Goal: Book appointment/travel/reservation

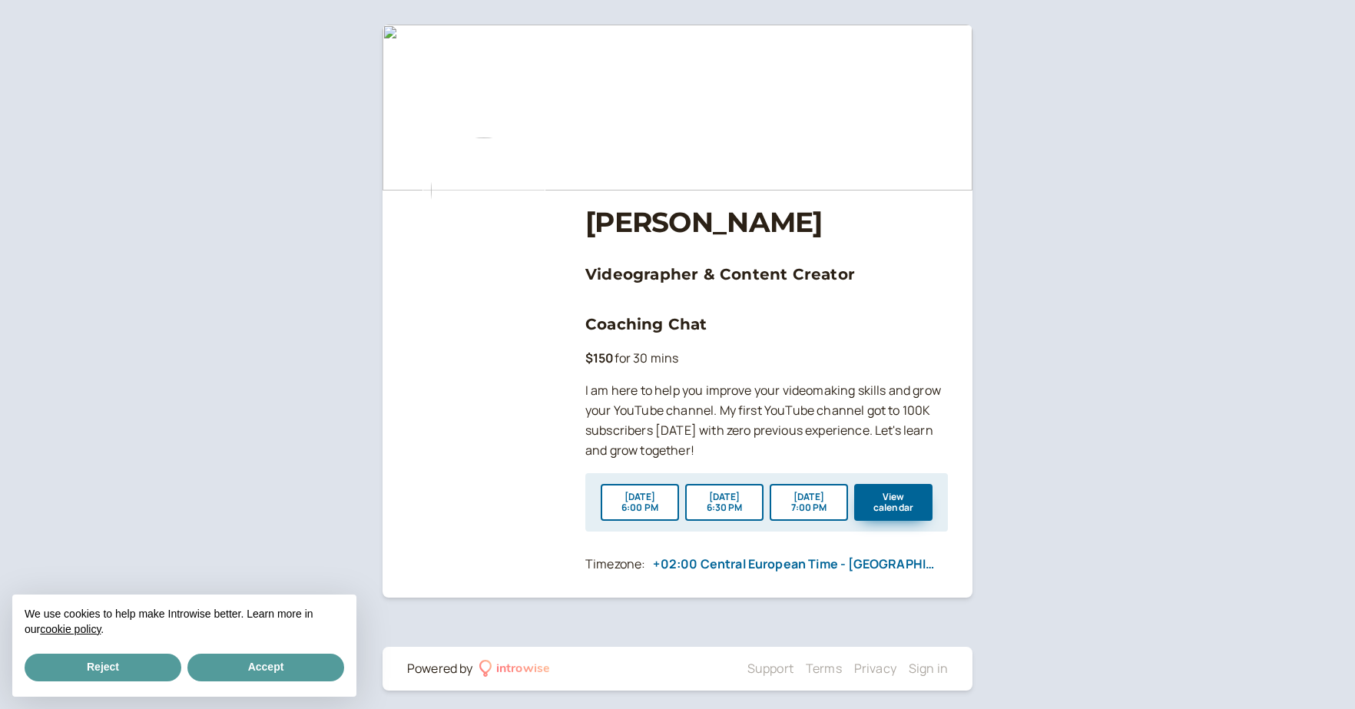
click at [132, 652] on div "Reject Accept" at bounding box center [185, 668] width 320 height 34
click at [151, 656] on button "Reject" at bounding box center [103, 668] width 157 height 28
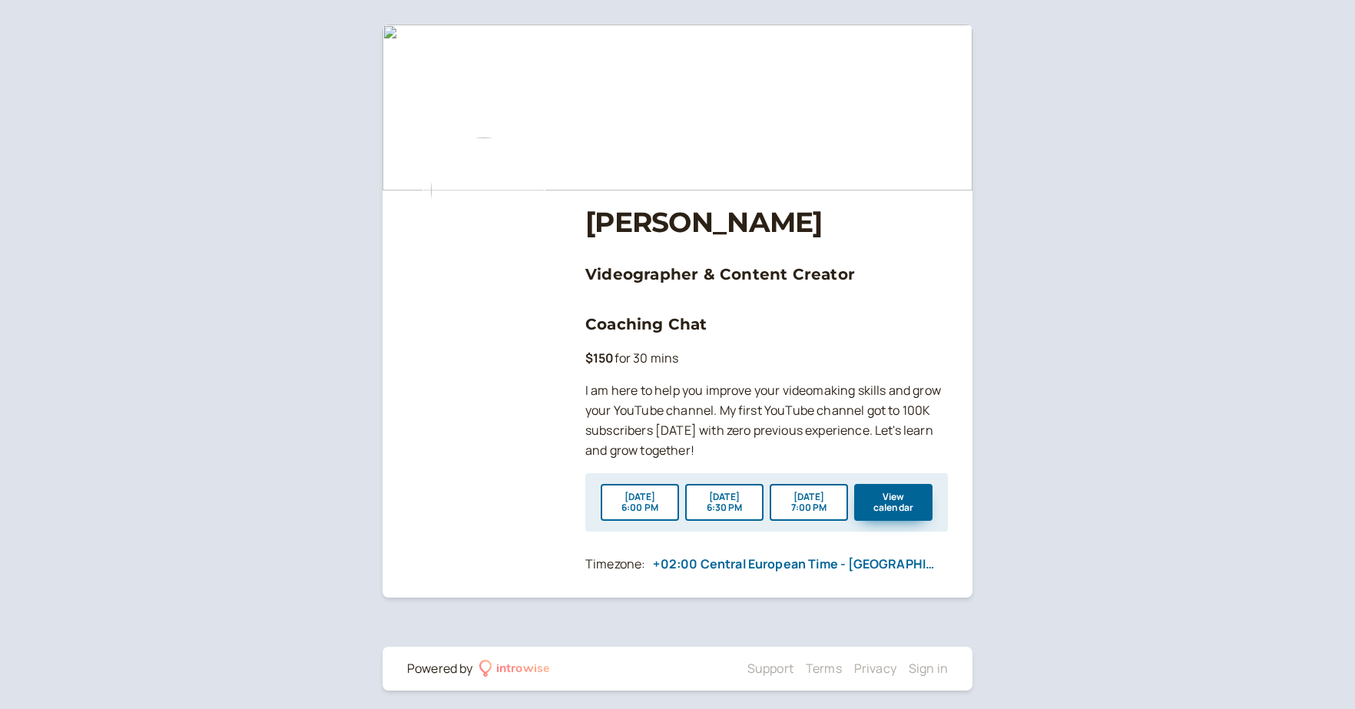
scroll to position [6, 0]
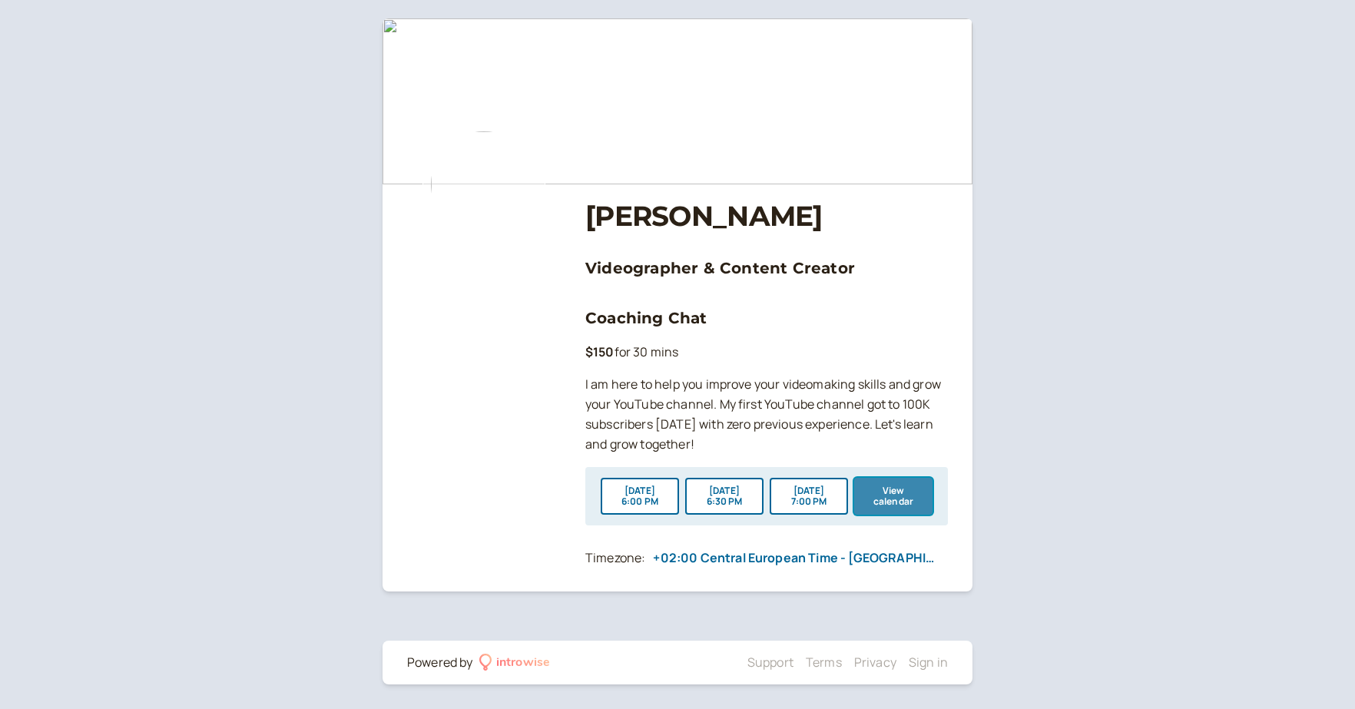
click at [877, 487] on button "View calendar" at bounding box center [893, 496] width 78 height 37
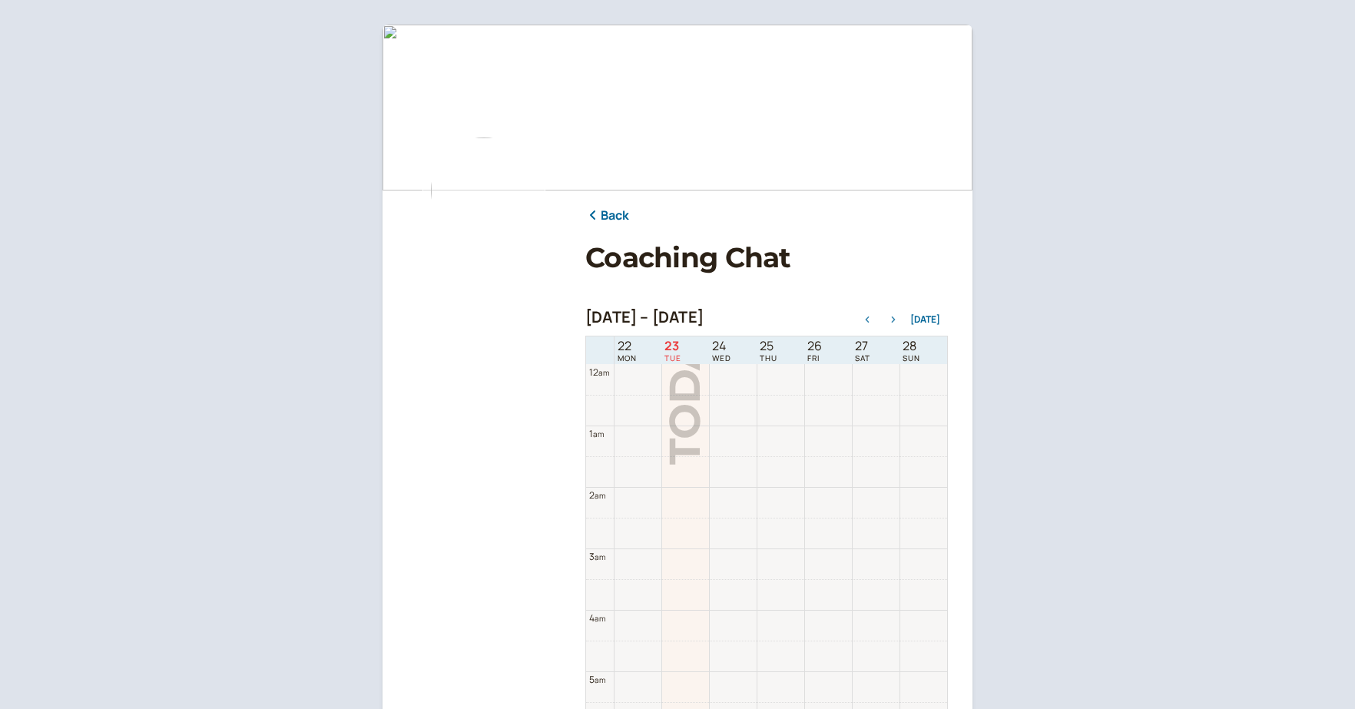
scroll to position [492, 0]
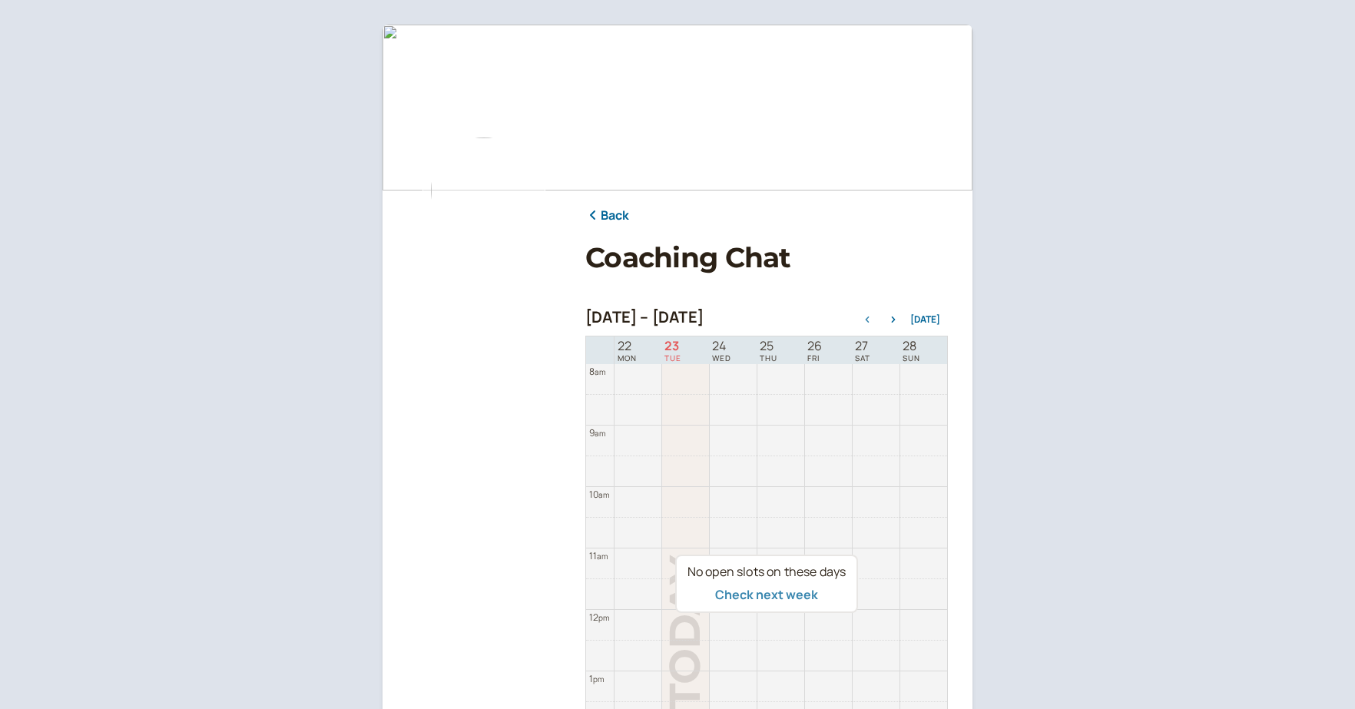
click at [752, 595] on button "Check next week" at bounding box center [766, 595] width 103 height 14
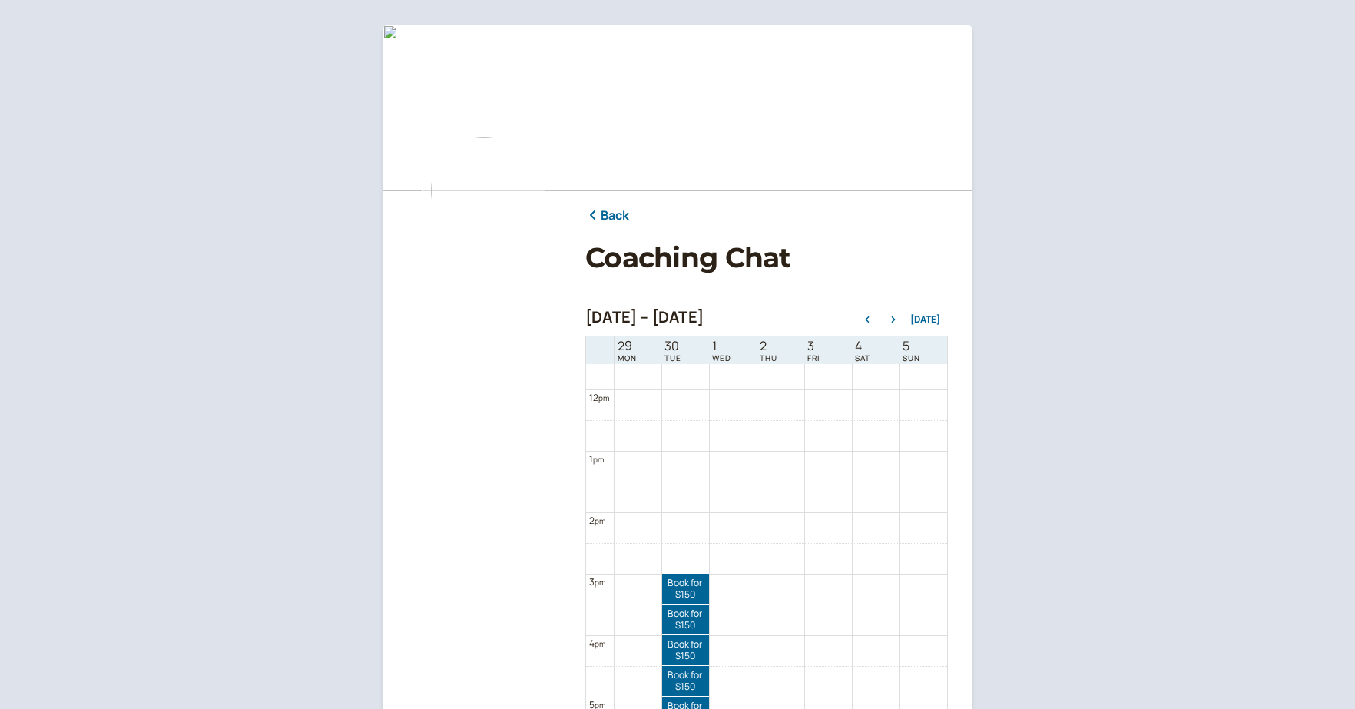
scroll to position [983, 0]
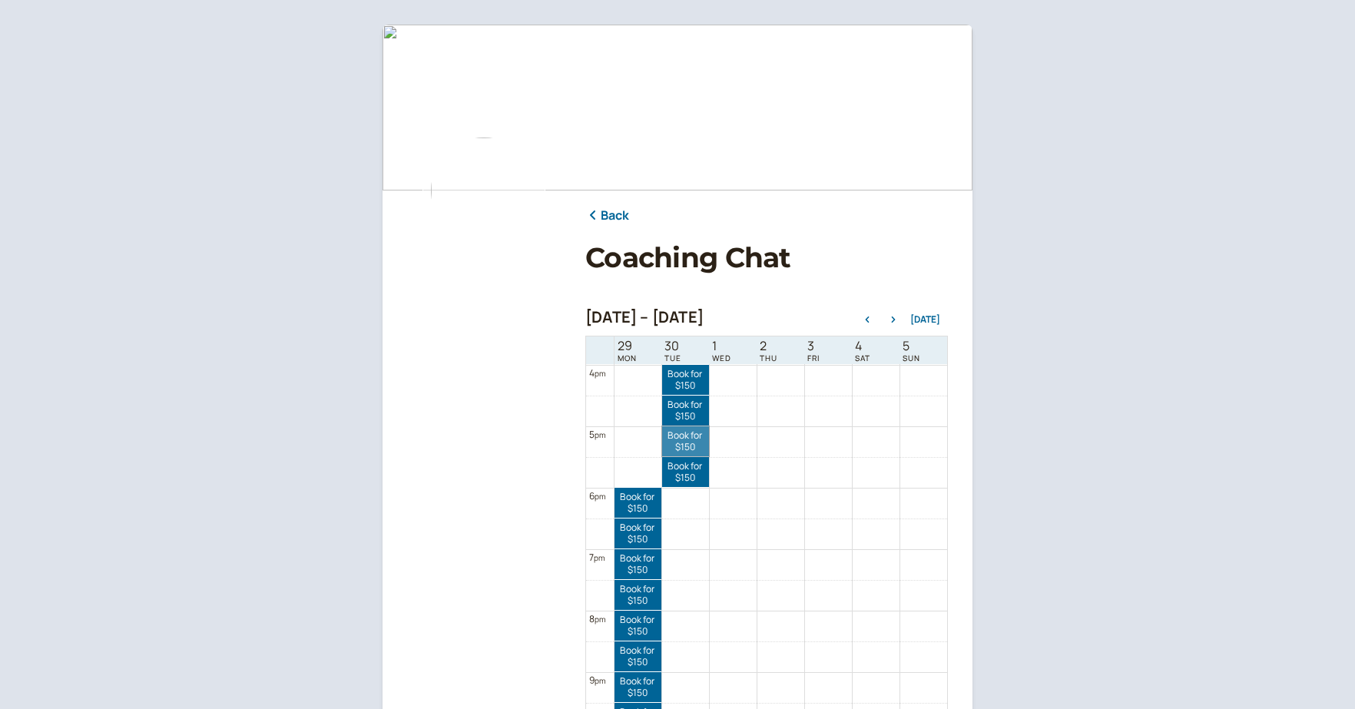
click at [685, 434] on link "Book for $150 $150" at bounding box center [685, 441] width 47 height 30
